Goal: Task Accomplishment & Management: Manage account settings

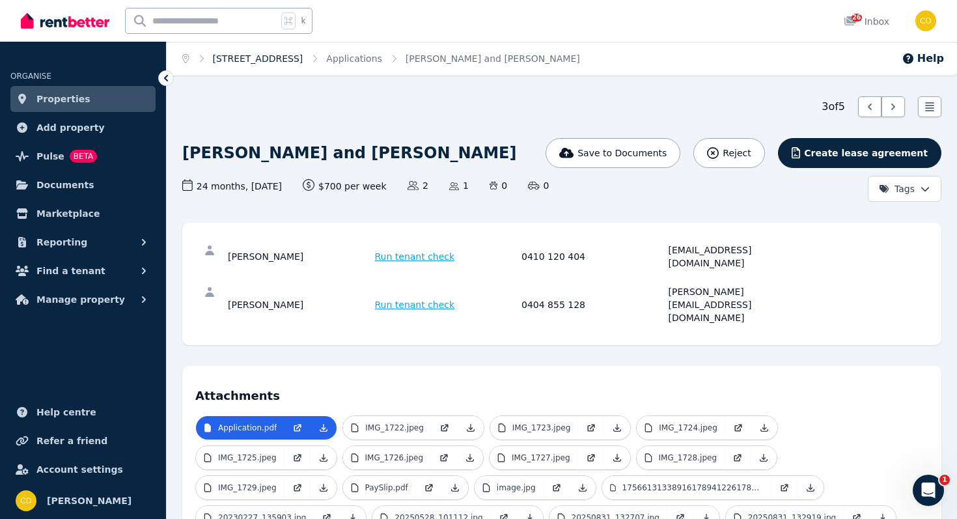
click at [287, 60] on link "[STREET_ADDRESS]" at bounding box center [258, 58] width 90 height 10
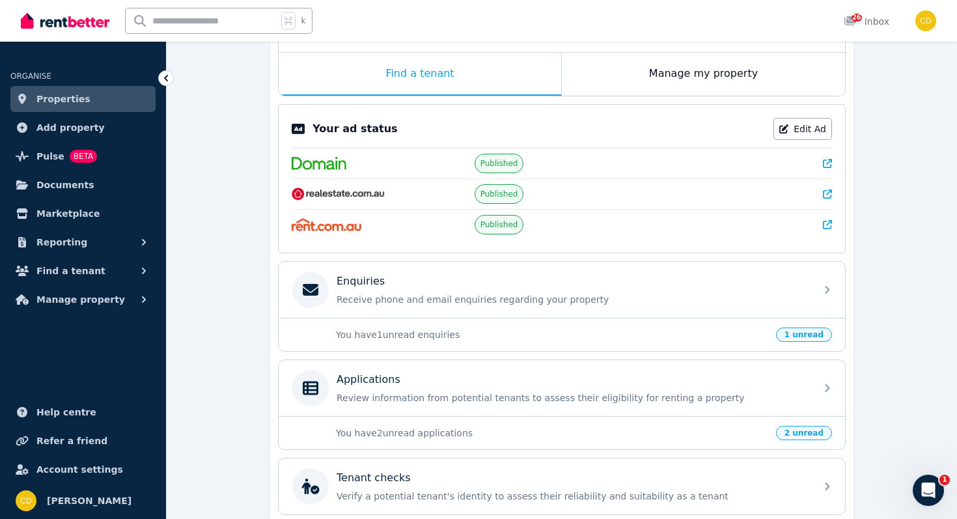
scroll to position [321, 0]
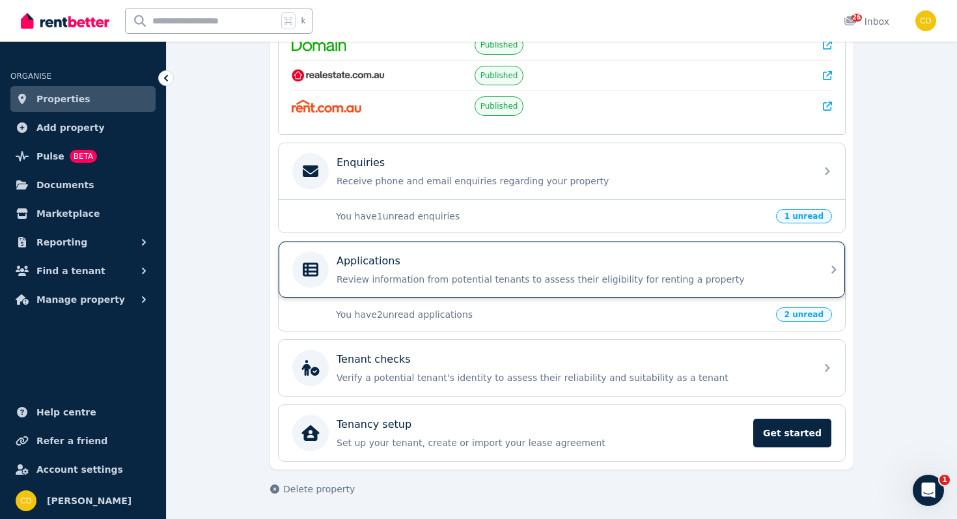
click at [709, 274] on p "Review information from potential tenants to assess their eligibility for renti…" at bounding box center [571, 279] width 471 height 13
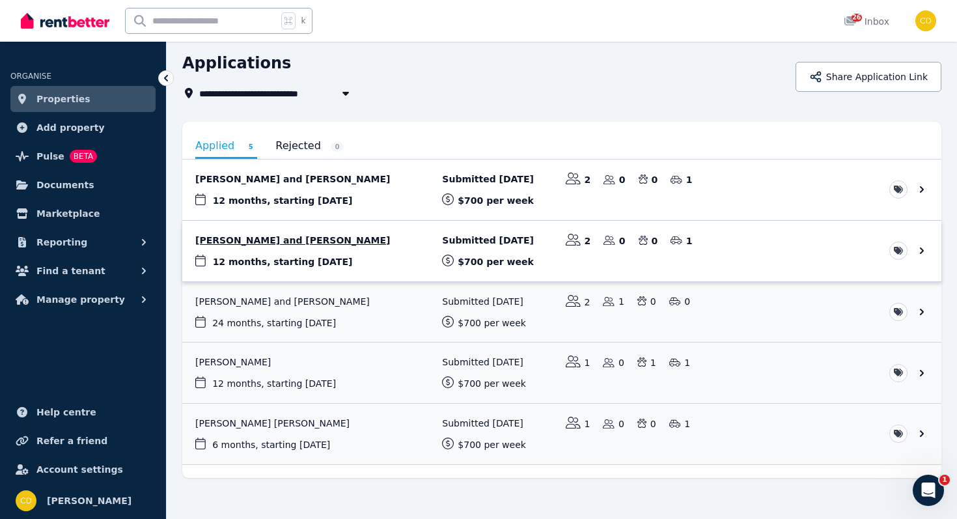
scroll to position [57, 0]
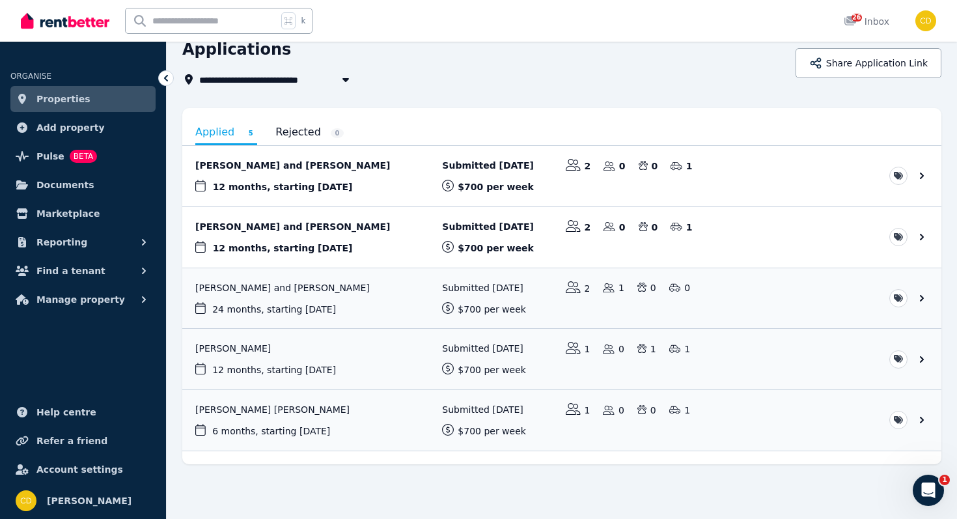
click at [210, 19] on input "text" at bounding box center [202, 20] width 152 height 25
type input "*****"
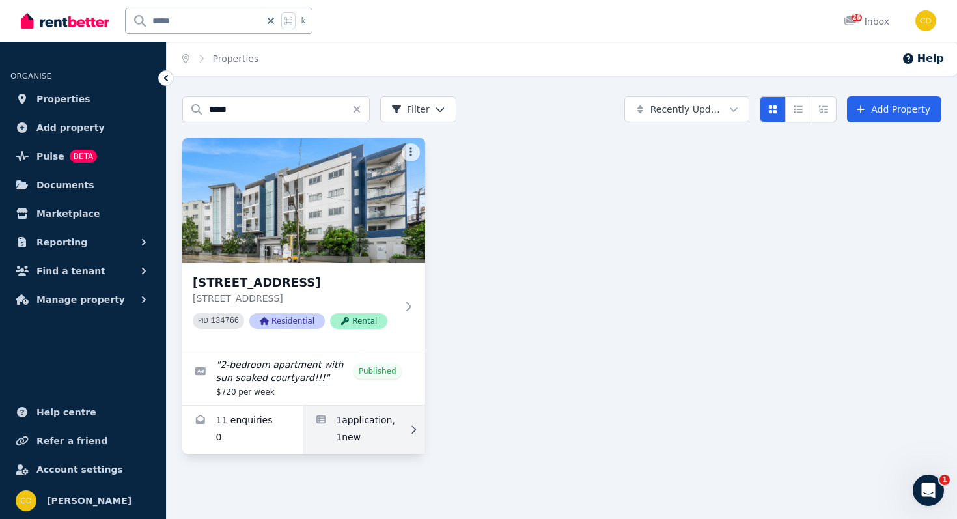
click at [373, 454] on link "Applications for 3/231-235 Canterbury Rd, Canterbury" at bounding box center [363, 429] width 121 height 48
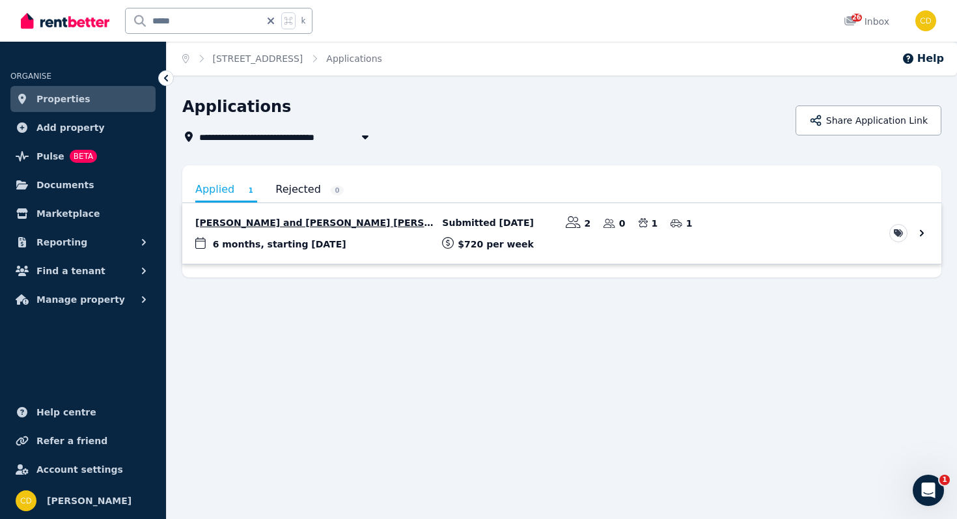
click at [364, 225] on link "View application: Aster Jacobs and Bevan Jarrod Golding" at bounding box center [561, 233] width 759 height 61
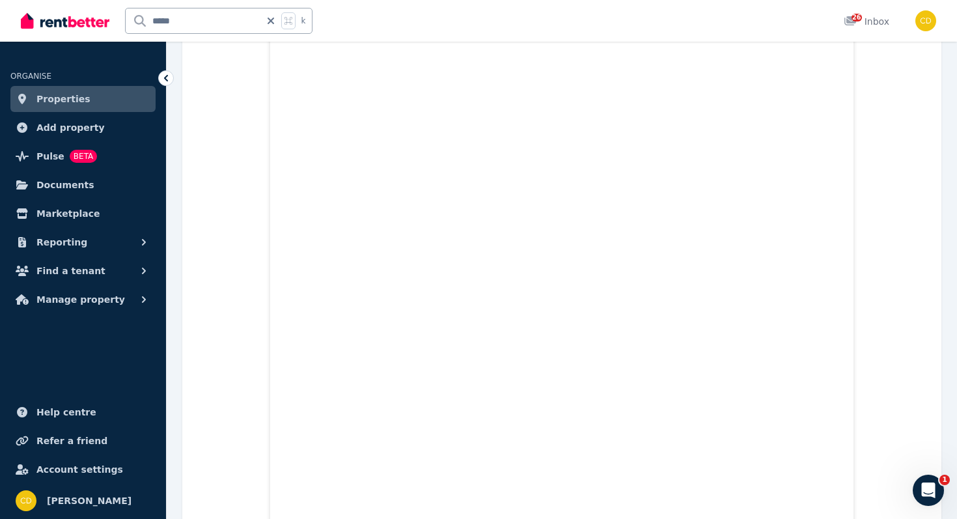
scroll to position [2038, 0]
